Goal: Information Seeking & Learning: Find specific page/section

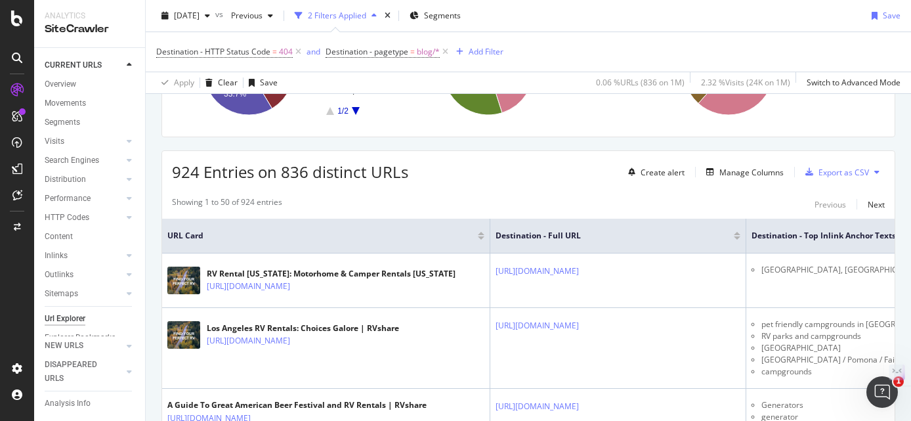
scroll to position [179, 0]
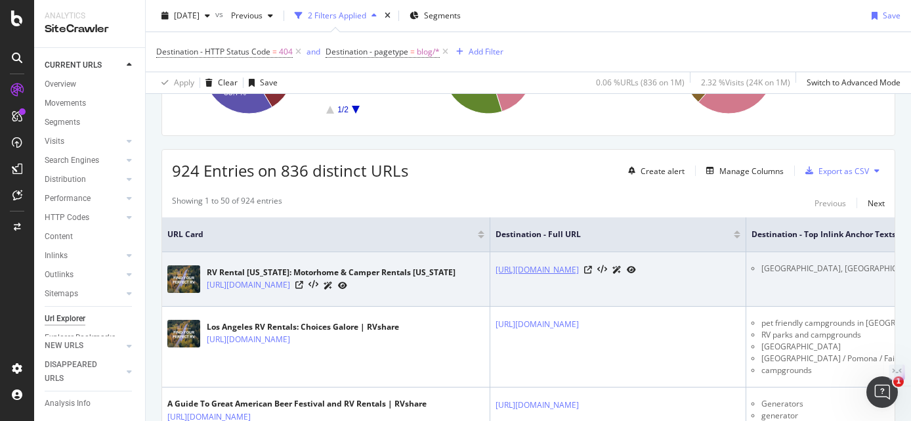
click at [530, 270] on link "https://rvshare.com/blog/top-10-campgrounds/newmexico-2?placement=g&campid=1446…" at bounding box center [537, 269] width 83 height 13
click at [303, 285] on icon at bounding box center [299, 285] width 8 height 8
click at [592, 274] on icon at bounding box center [588, 270] width 8 height 8
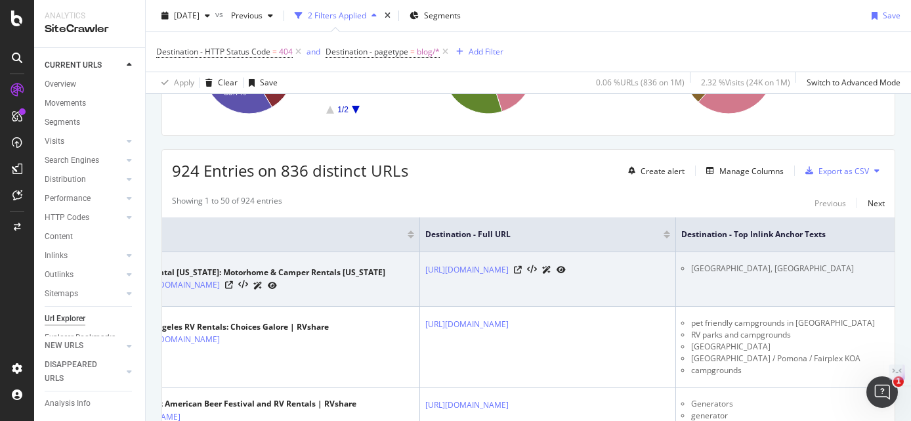
scroll to position [0, 143]
